Goal: Check status: Check status

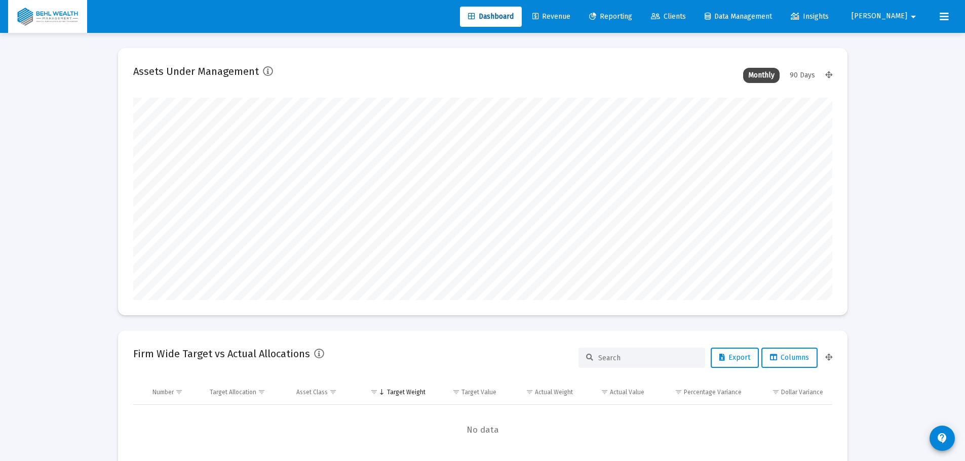
type input "[DATE]"
type input "[PERSON_NAME][EMAIL_ADDRESS][DOMAIN_NAME]"
click at [632, 13] on span "Reporting" at bounding box center [610, 16] width 43 height 9
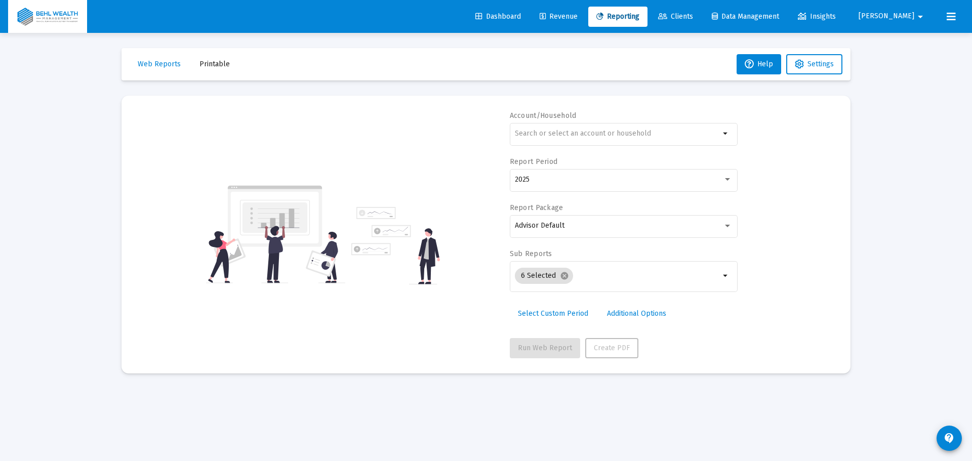
click at [626, 129] on div at bounding box center [617, 133] width 205 height 25
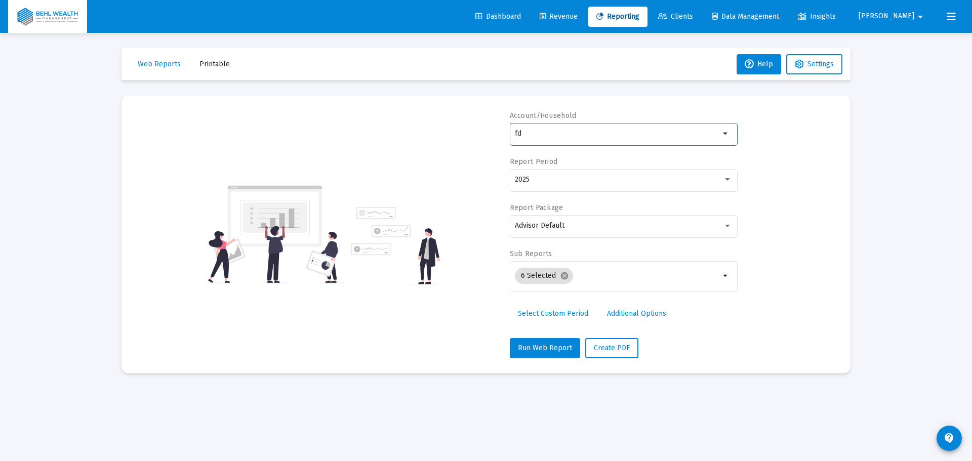
type input "f"
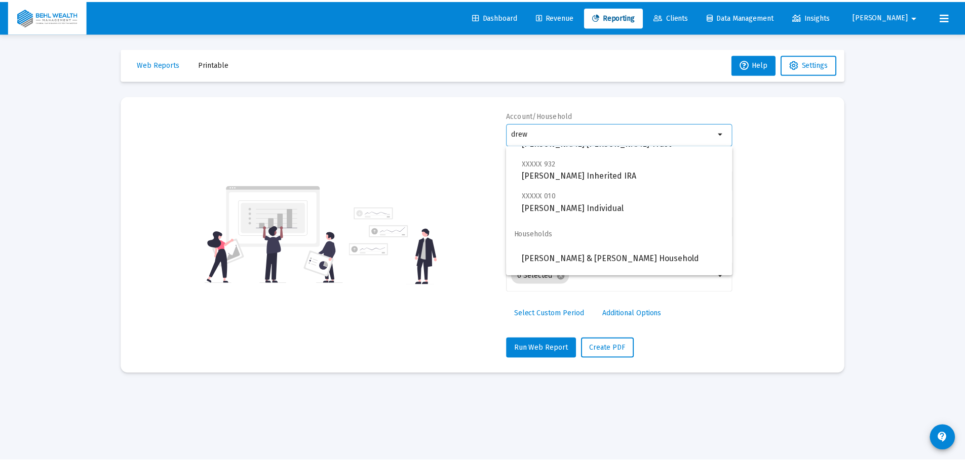
scroll to position [446, 0]
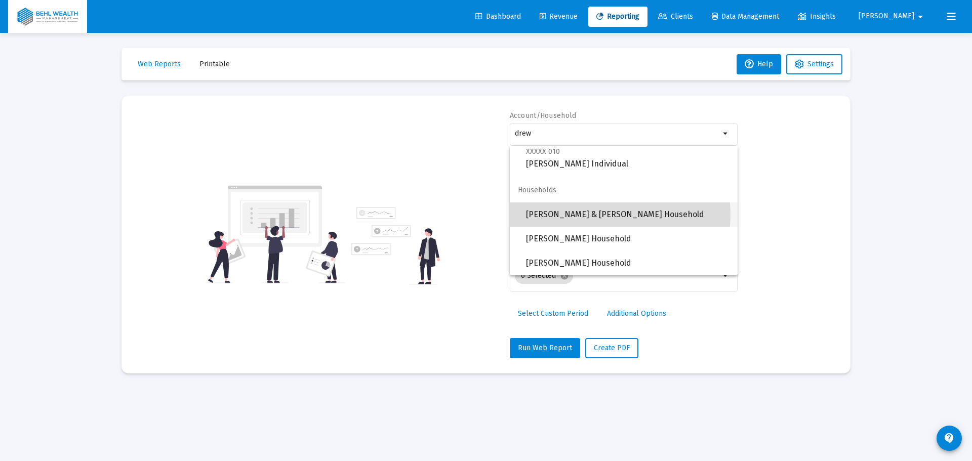
click at [619, 215] on span "[PERSON_NAME] & [PERSON_NAME] Household" at bounding box center [628, 215] width 204 height 24
type input "[PERSON_NAME] & [PERSON_NAME] Household"
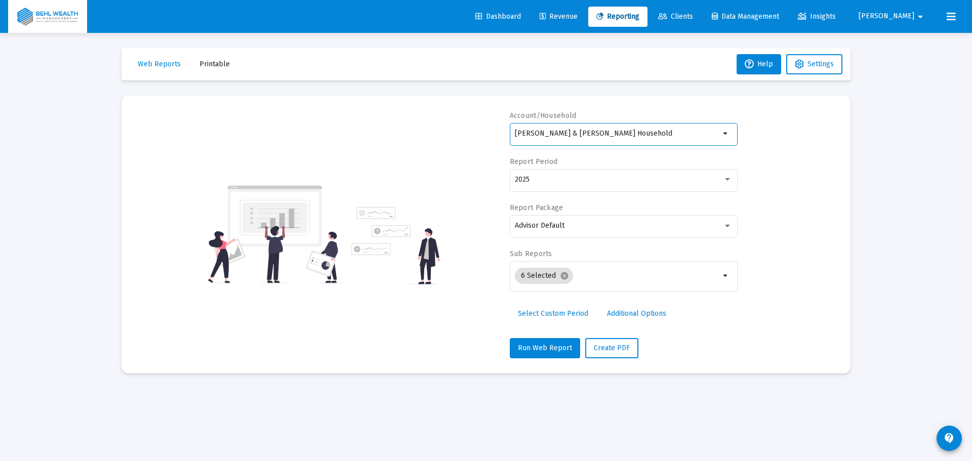
click at [576, 193] on div "2025" at bounding box center [624, 185] width 228 height 32
click at [579, 188] on div "2025" at bounding box center [623, 179] width 217 height 25
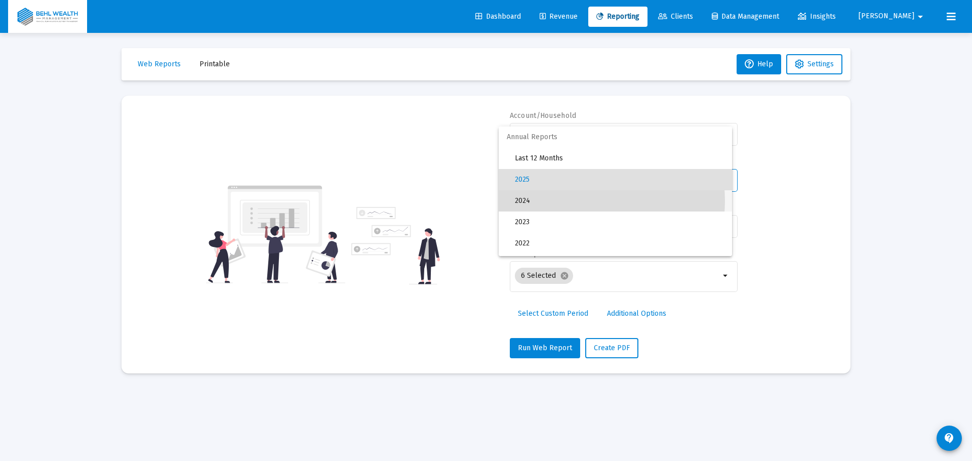
click at [576, 201] on span "2024" at bounding box center [619, 200] width 209 height 21
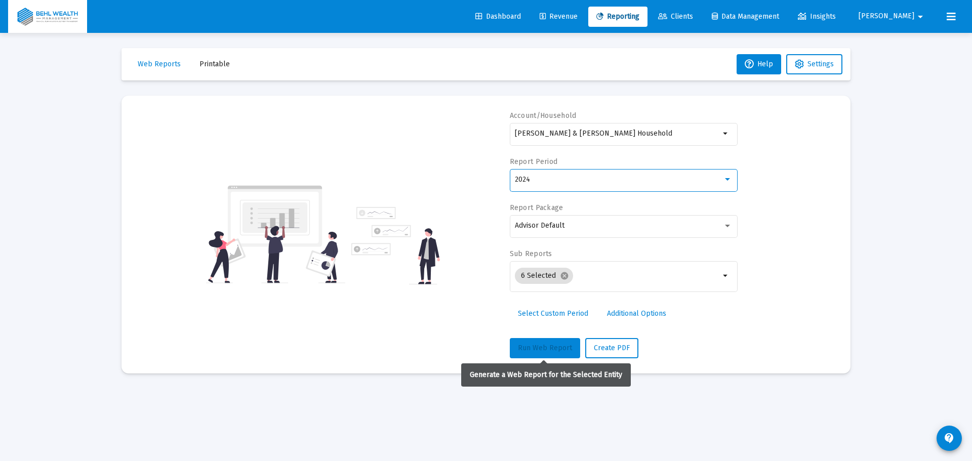
click at [550, 344] on span "Run Web Report" at bounding box center [545, 348] width 54 height 9
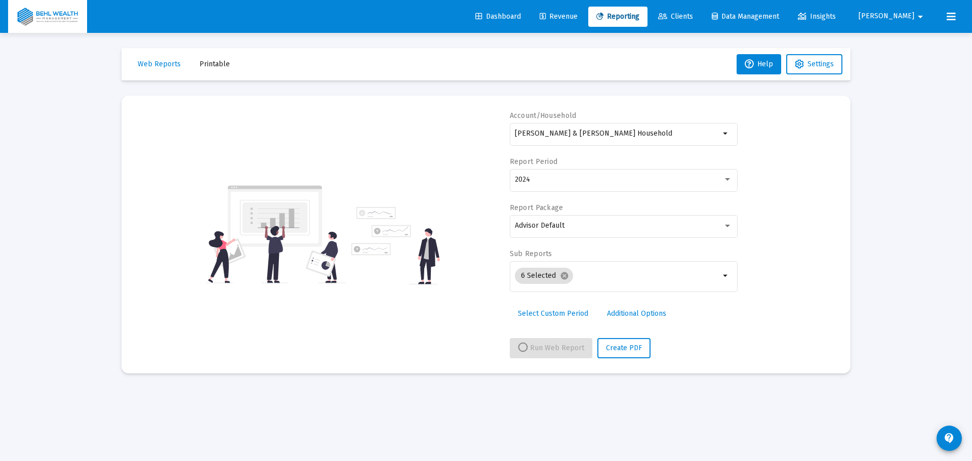
select select "View 1 year"
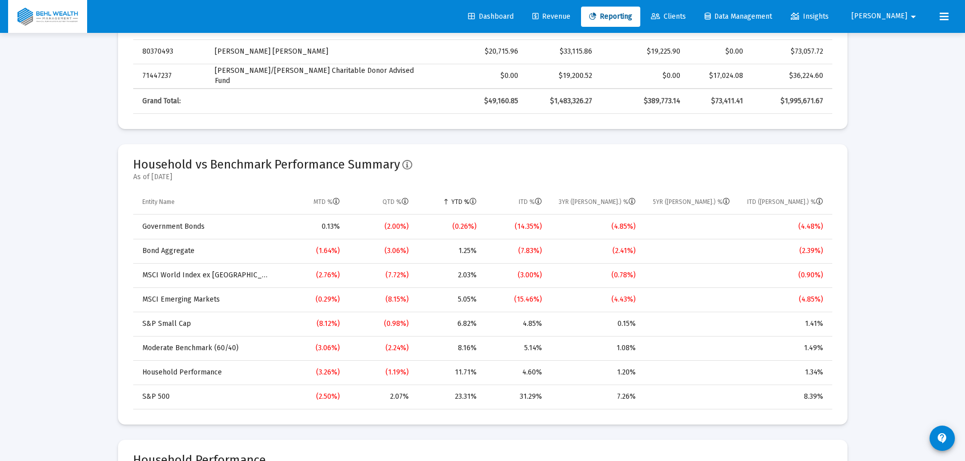
scroll to position [658, 0]
drag, startPoint x: 461, startPoint y: 374, endPoint x: 446, endPoint y: 375, distance: 15.3
click at [446, 375] on td "11.71%" at bounding box center [450, 372] width 68 height 24
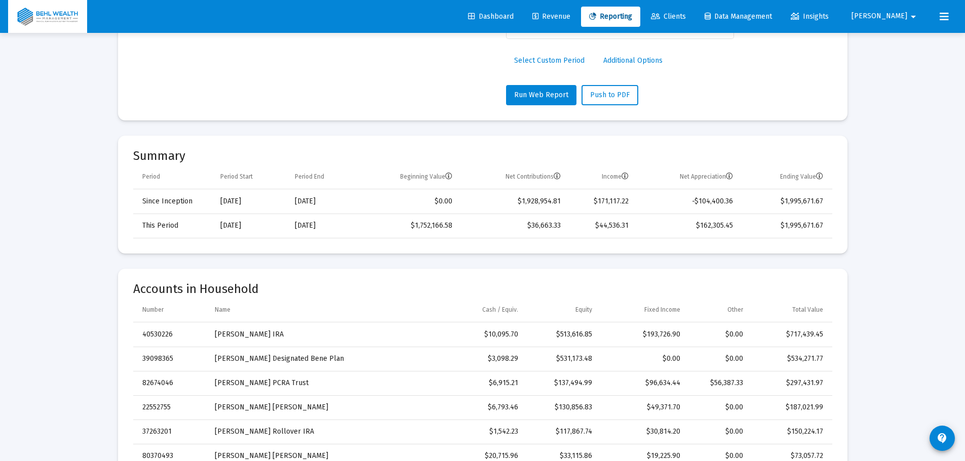
scroll to position [608, 0]
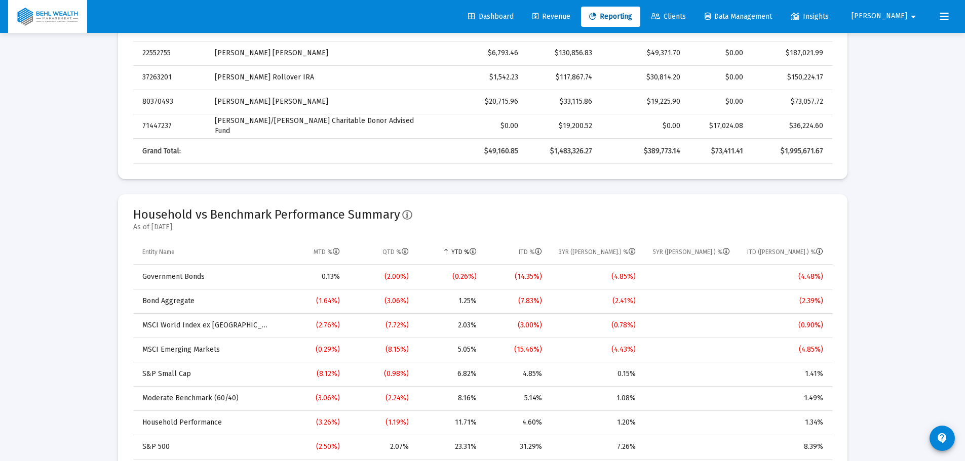
click at [504, 354] on div "(15.46%)" at bounding box center [516, 350] width 51 height 10
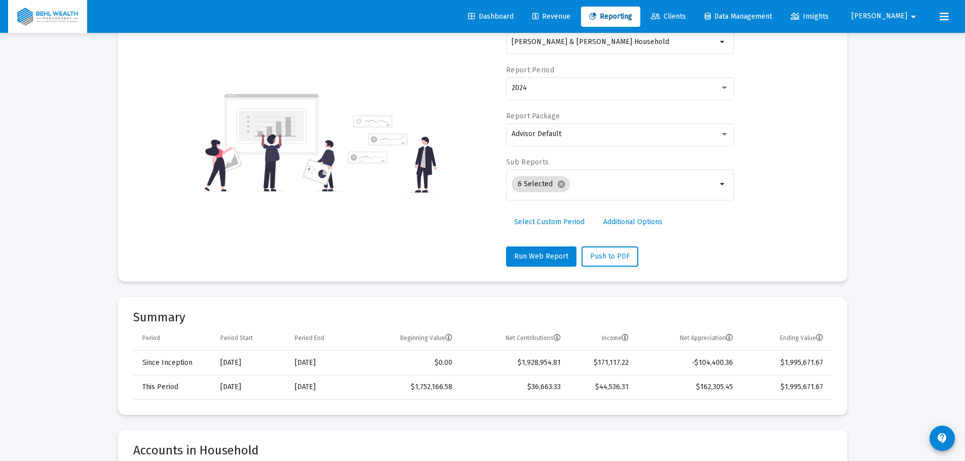
scroll to position [0, 0]
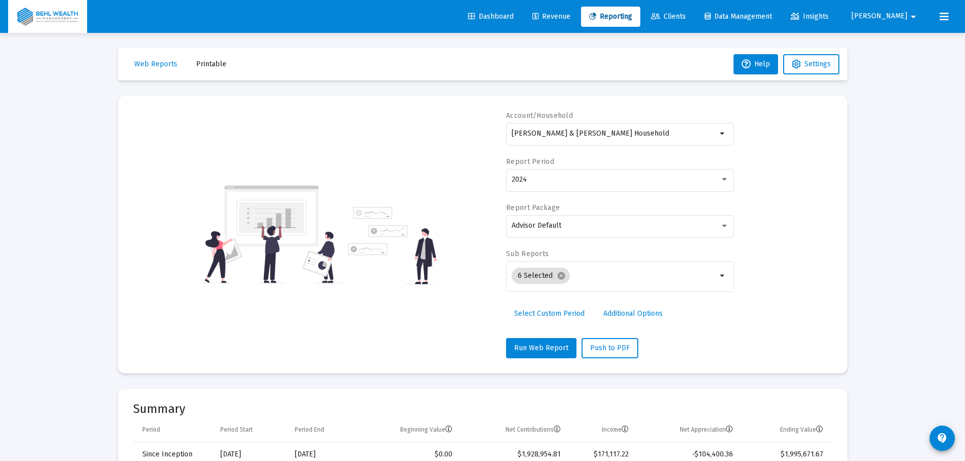
click at [613, 131] on input "[PERSON_NAME] & [PERSON_NAME] Household" at bounding box center [614, 134] width 205 height 8
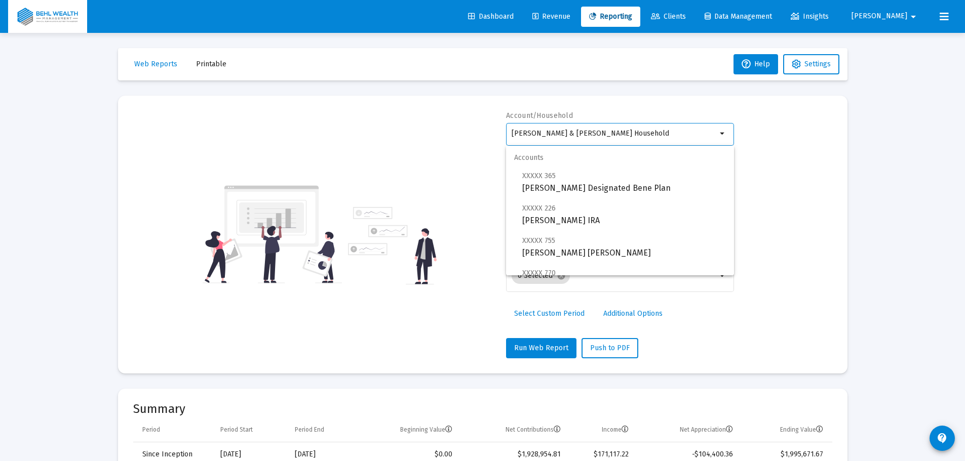
click at [655, 103] on mat-card "Account/Household [PERSON_NAME] & [PERSON_NAME] Household arrow_drop_down Repor…" at bounding box center [482, 235] width 729 height 278
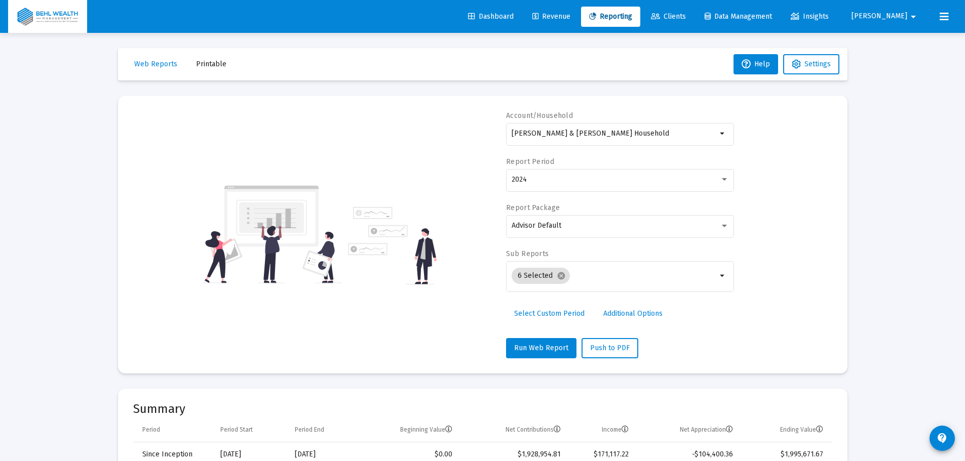
click at [629, 186] on div "2024" at bounding box center [620, 179] width 217 height 25
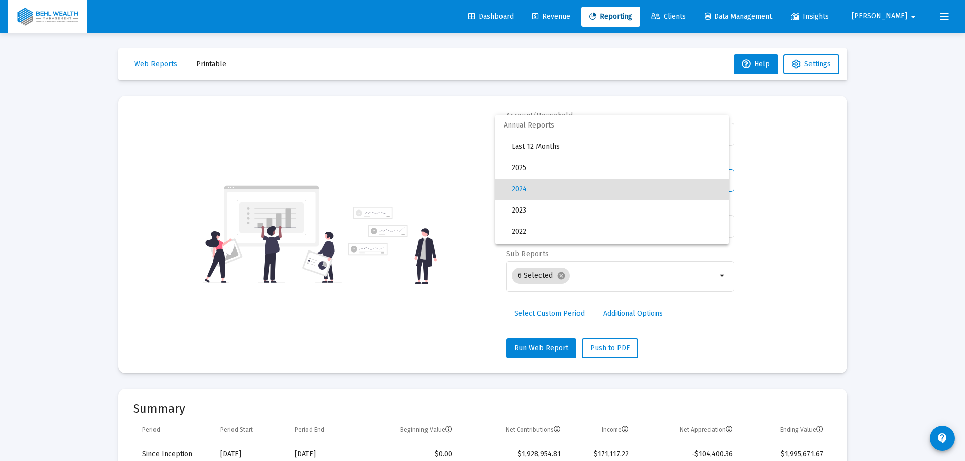
scroll to position [10, 0]
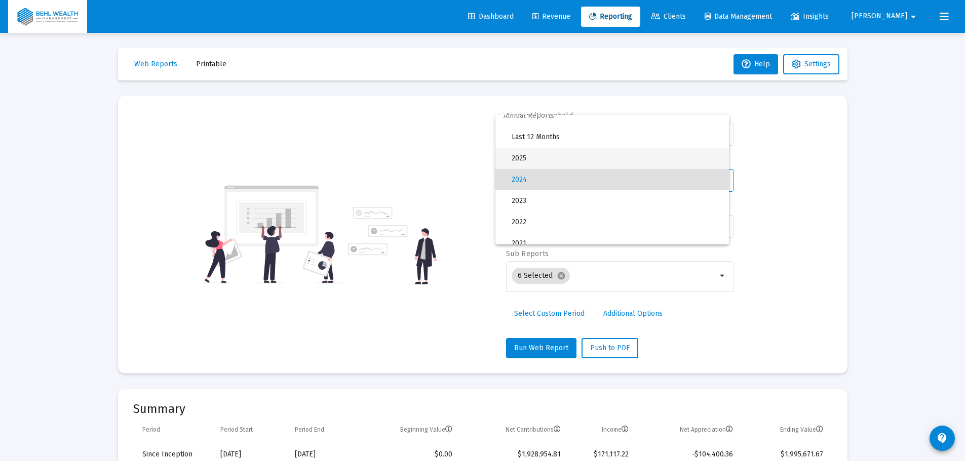
click at [608, 161] on span "2025" at bounding box center [616, 158] width 209 height 21
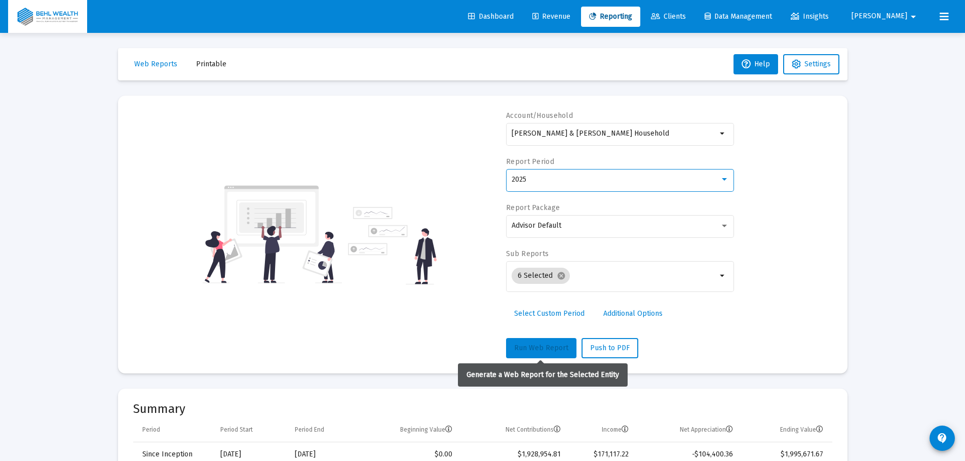
click at [529, 346] on span "Run Web Report" at bounding box center [541, 348] width 54 height 9
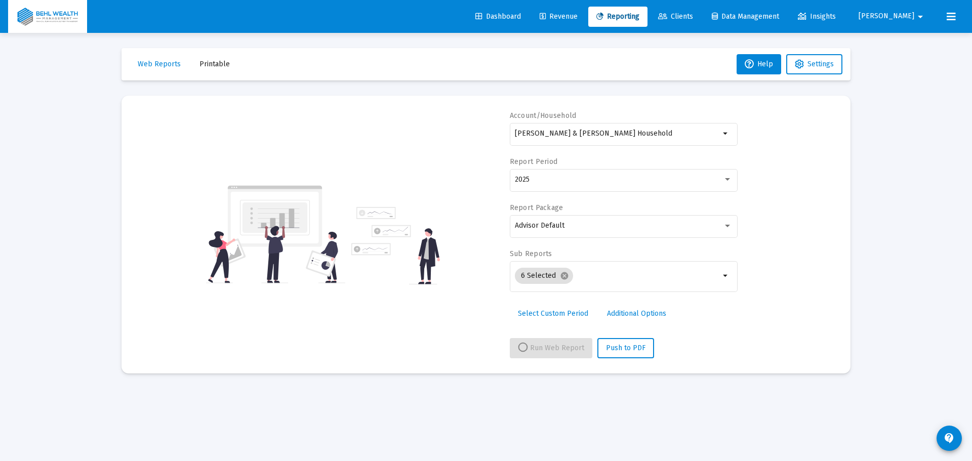
select select "View all"
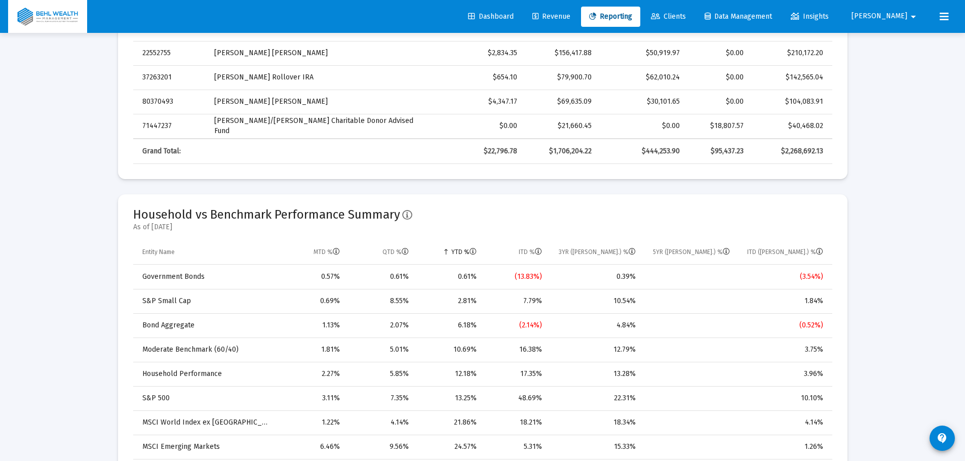
scroll to position [760, 0]
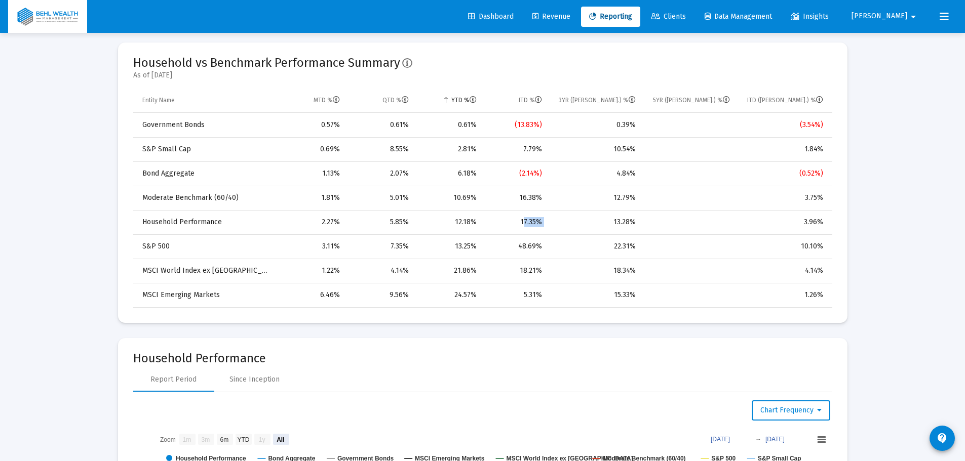
drag, startPoint x: 553, startPoint y: 218, endPoint x: 505, endPoint y: 223, distance: 48.4
click at [505, 223] on tr "Household Performance 2.27% 5.85% 12.18% 17.35% 13.28% 3.96%" at bounding box center [482, 222] width 699 height 24
click at [475, 221] on div "12.18%" at bounding box center [450, 222] width 54 height 10
